Goal: Navigation & Orientation: Understand site structure

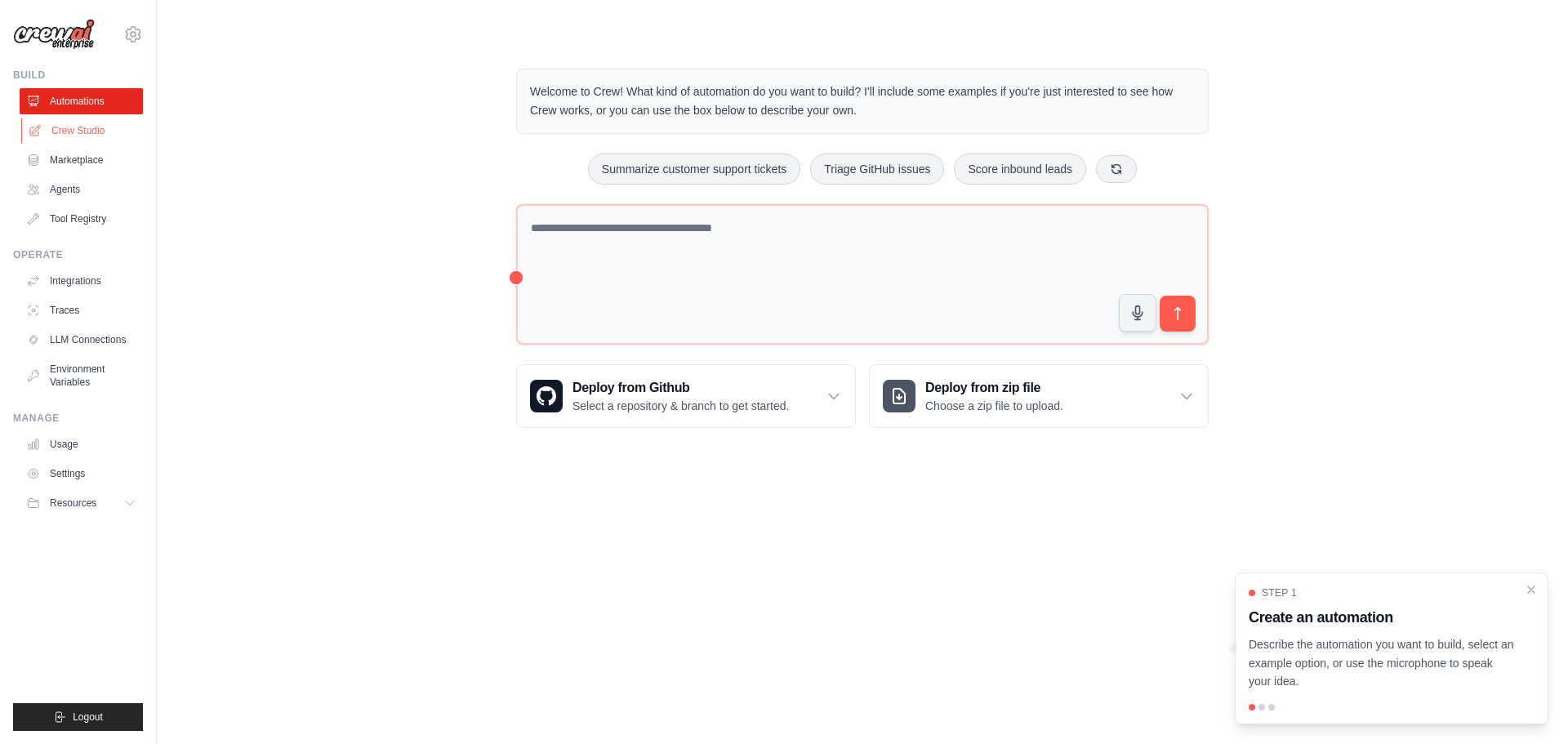
click at [87, 129] on link "Crew Studio" at bounding box center [83, 131] width 123 height 26
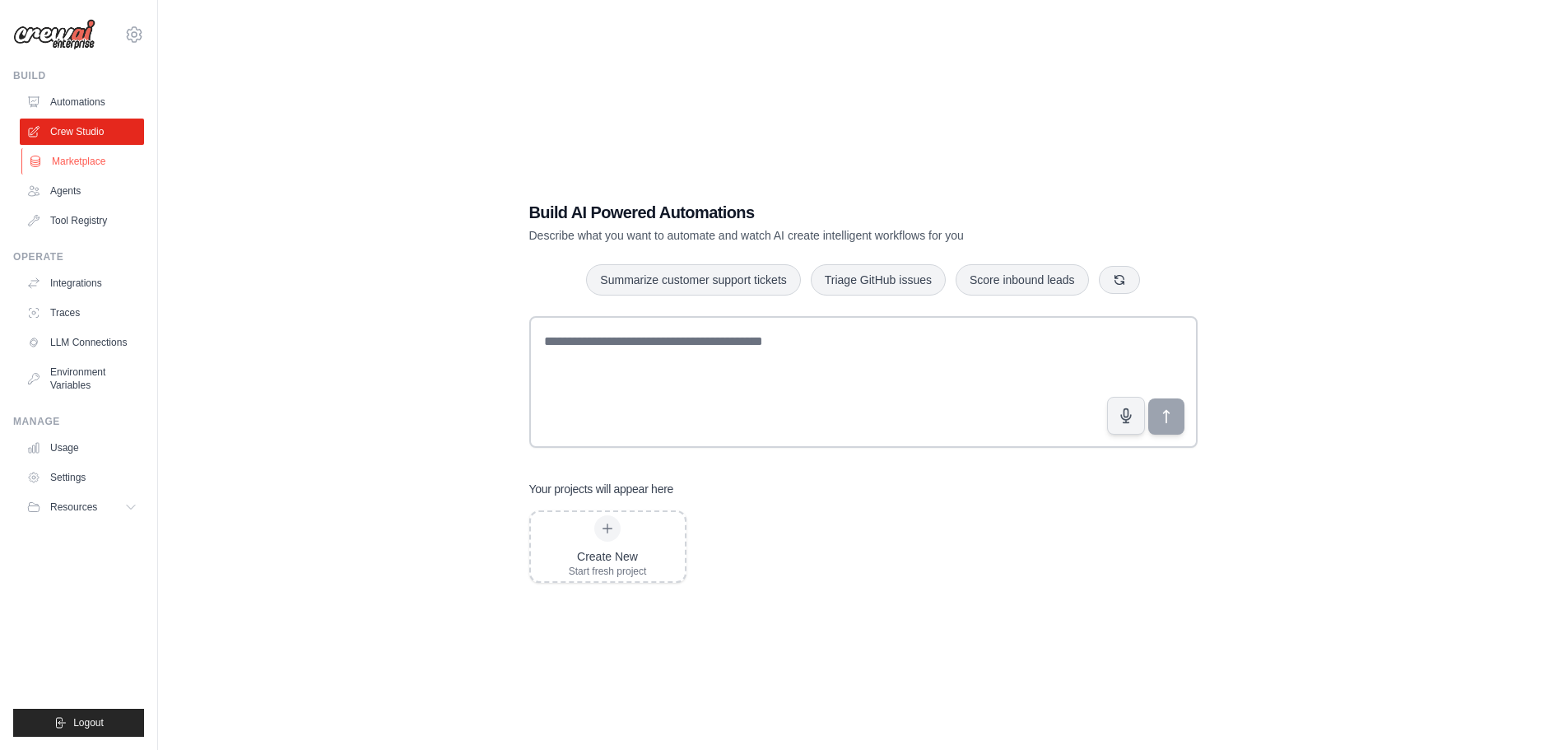
click at [94, 160] on link "Marketplace" at bounding box center [84, 161] width 124 height 26
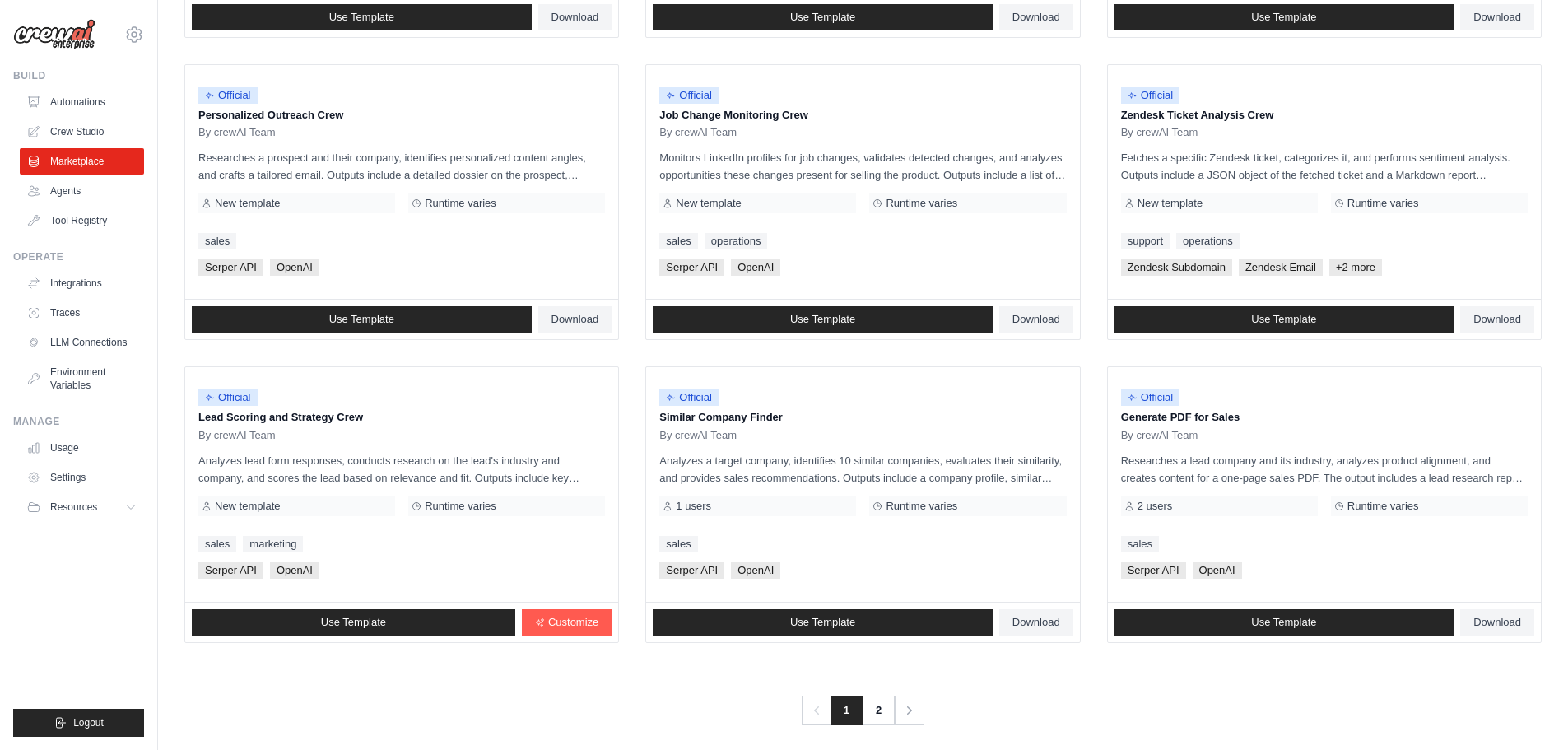
scroll to position [775, 0]
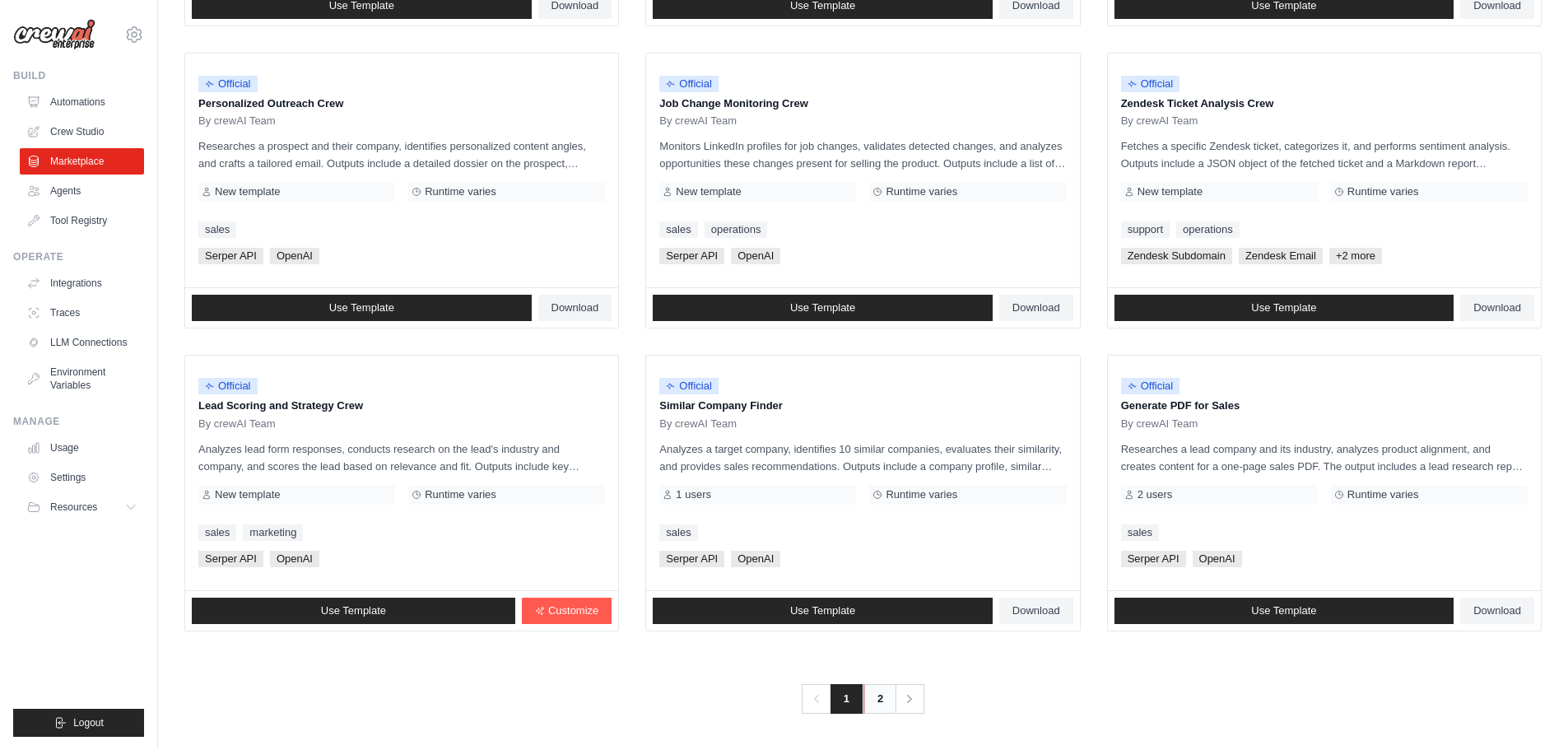
click at [870, 696] on link "2" at bounding box center [880, 698] width 33 height 29
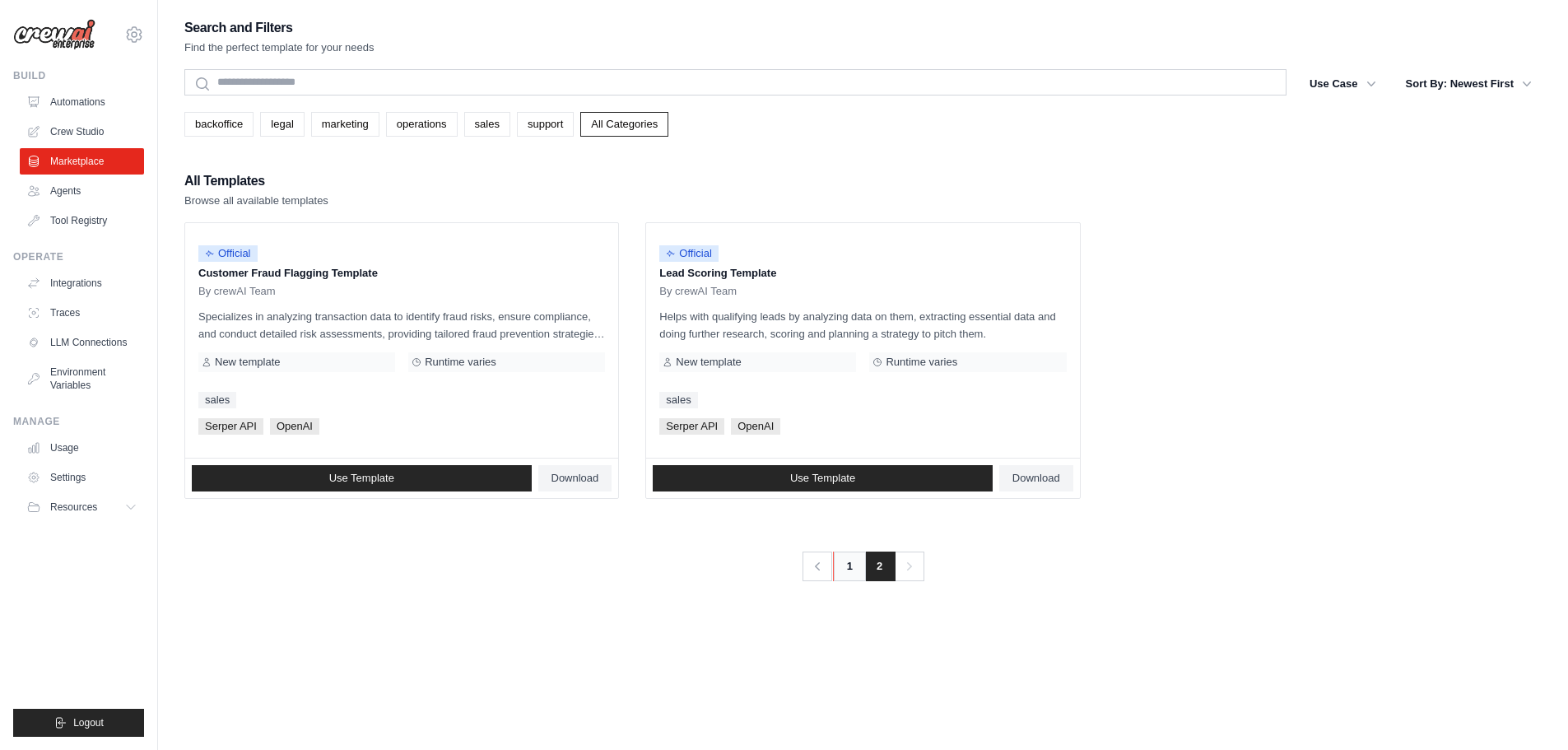
click at [848, 565] on link "1" at bounding box center [849, 566] width 33 height 29
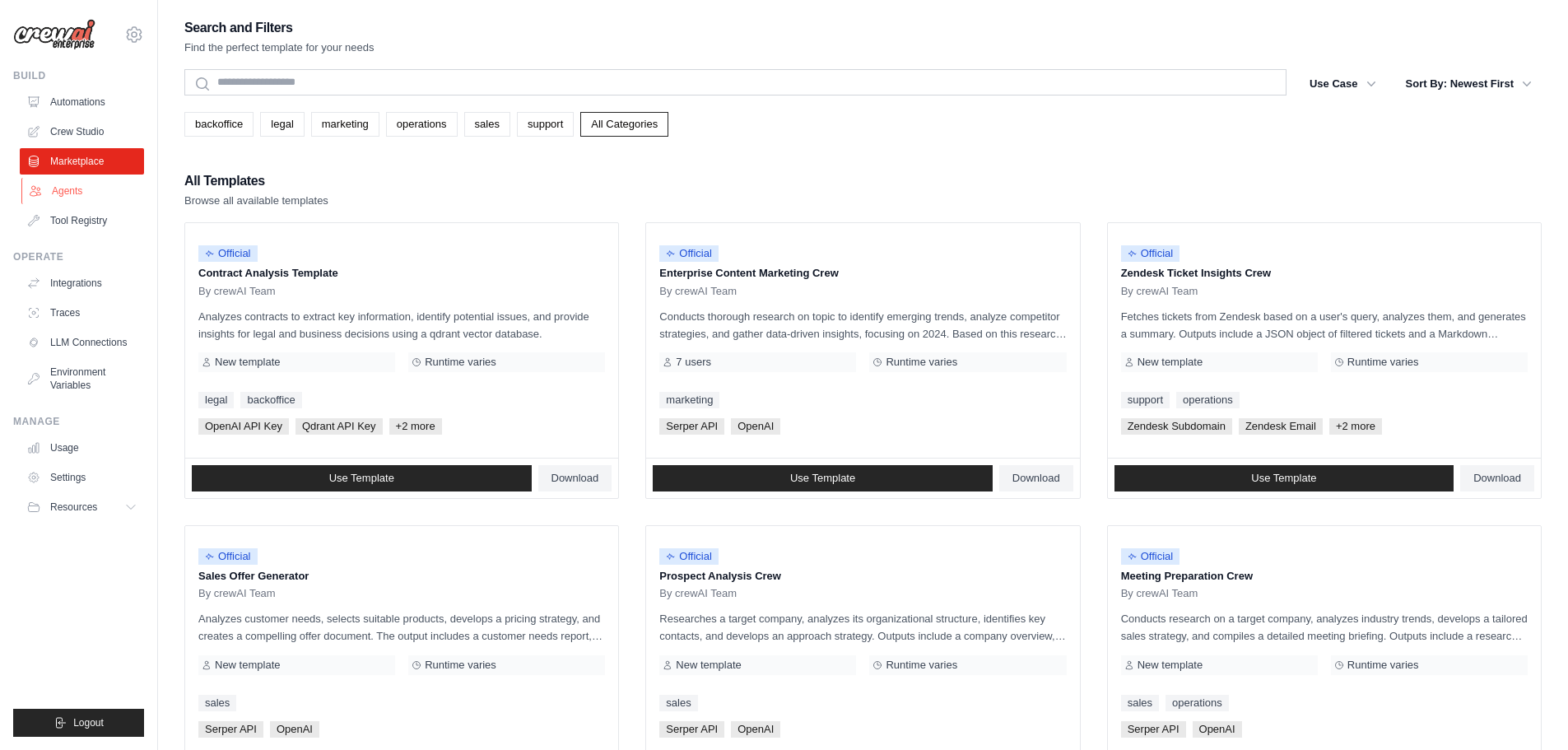
click at [67, 195] on link "Agents" at bounding box center [84, 192] width 124 height 26
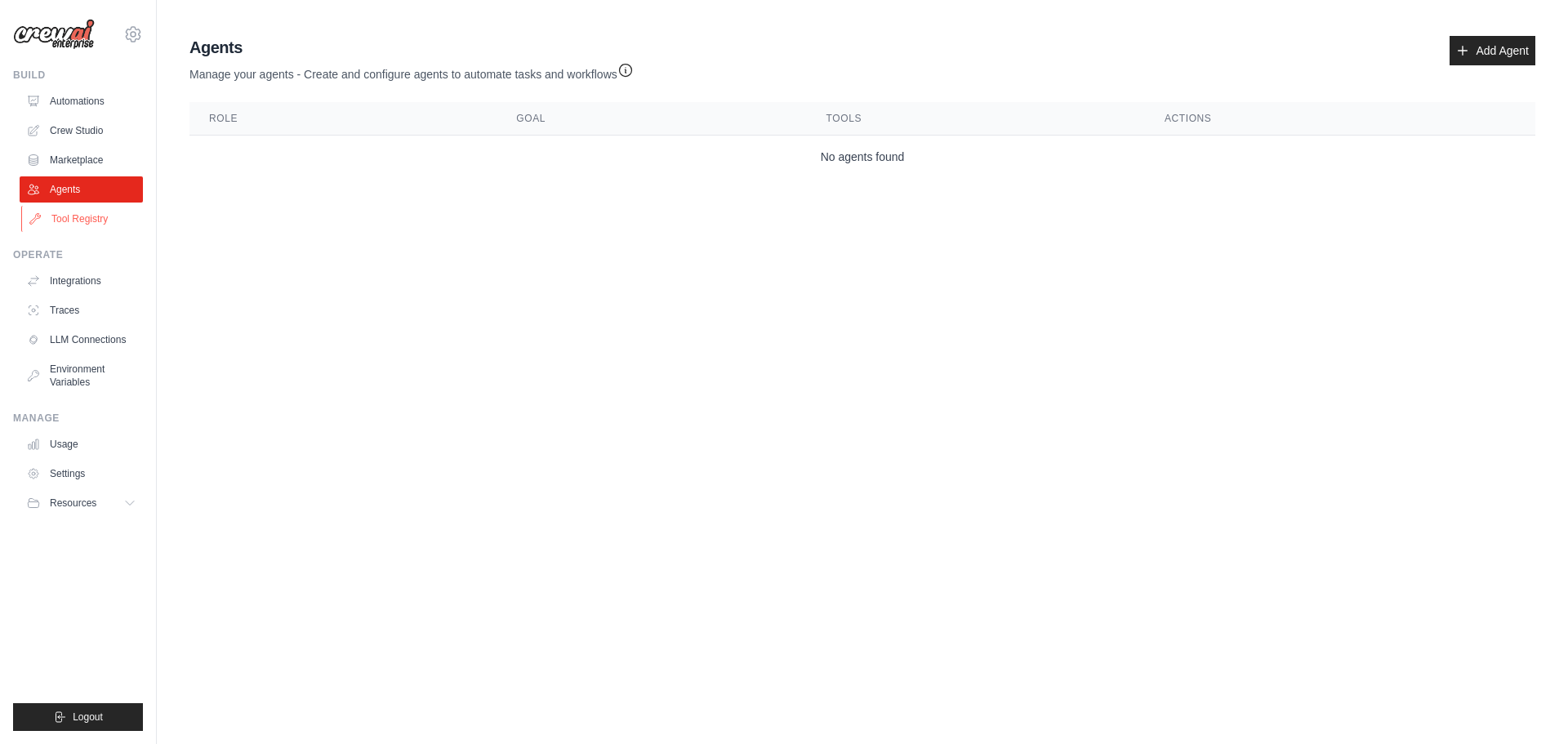
click at [79, 223] on link "Tool Registry" at bounding box center [83, 219] width 123 height 26
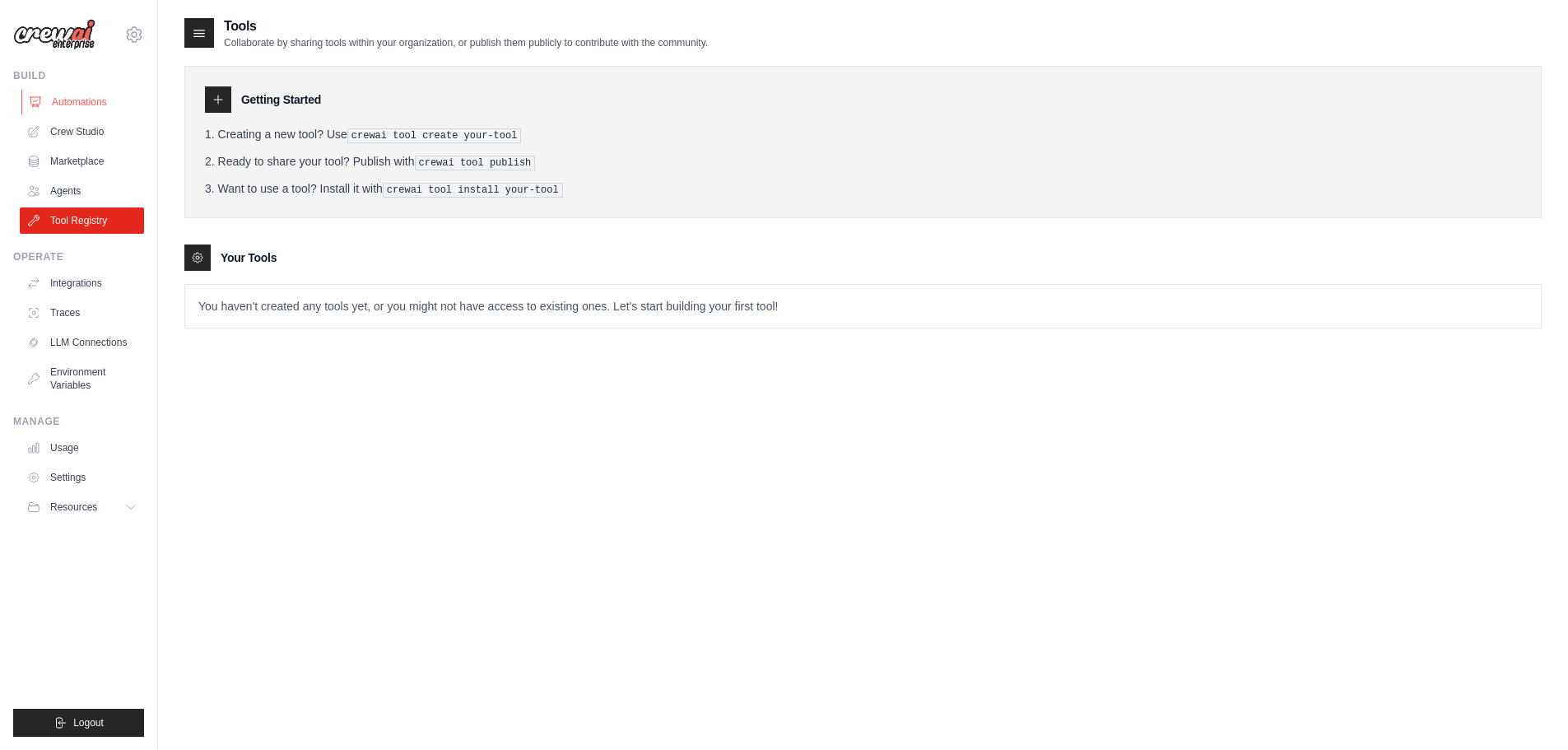
click at [83, 107] on link "Automations" at bounding box center [84, 102] width 124 height 26
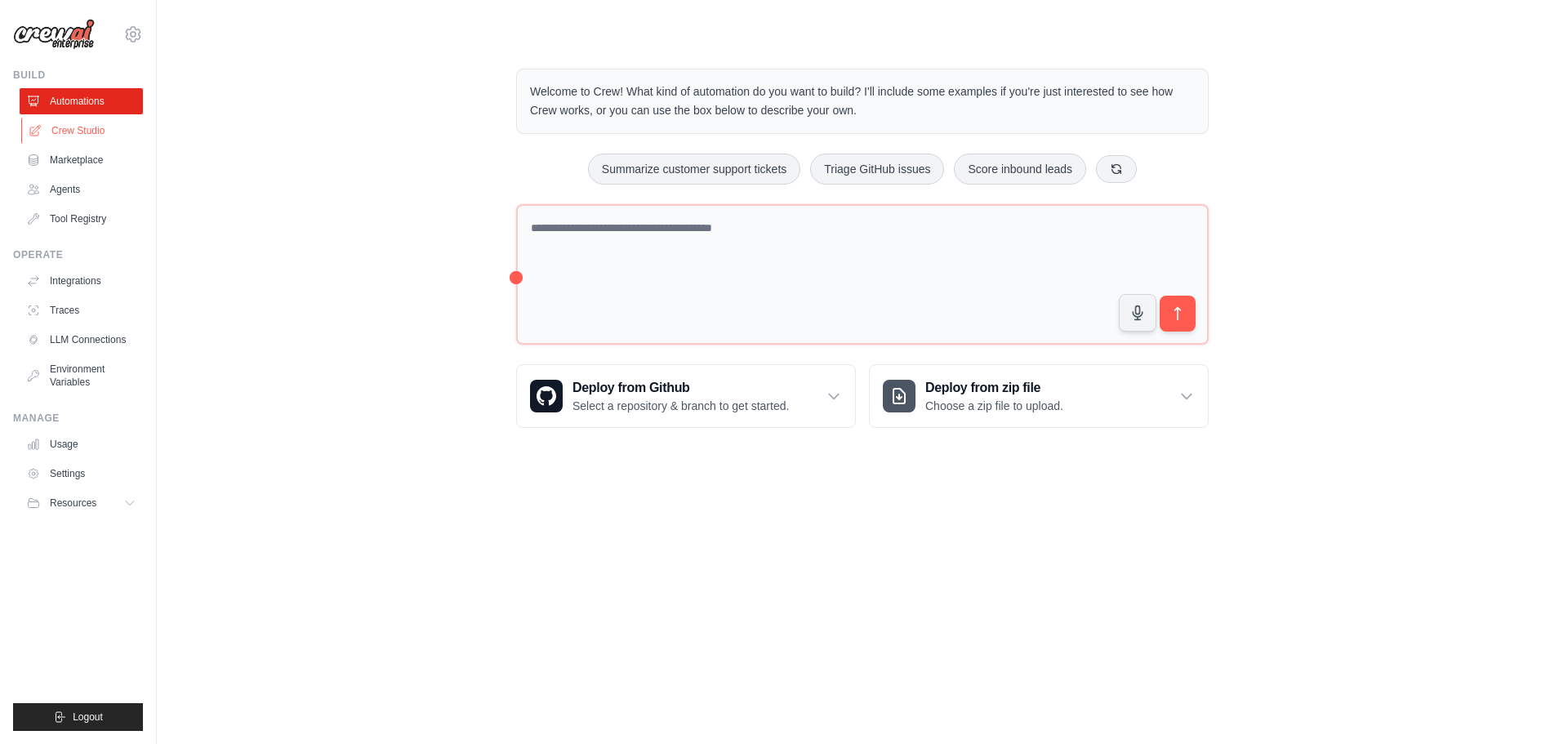
click at [86, 126] on link "Crew Studio" at bounding box center [83, 131] width 123 height 26
